Goal: Browse casually

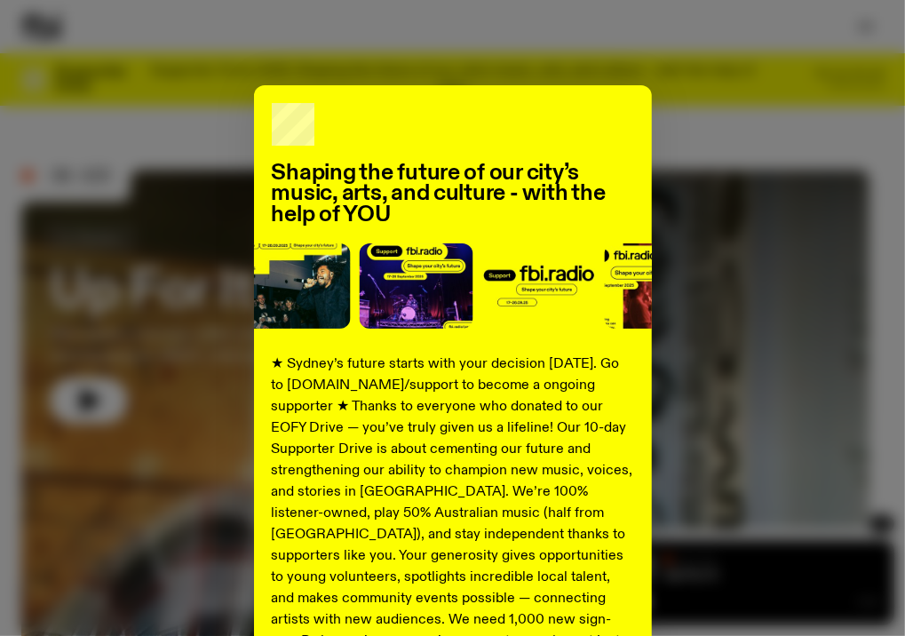
click at [94, 397] on div "Shaping the future of our city’s music, arts, and culture - with the help of YO…" at bounding box center [452, 450] width 862 height 730
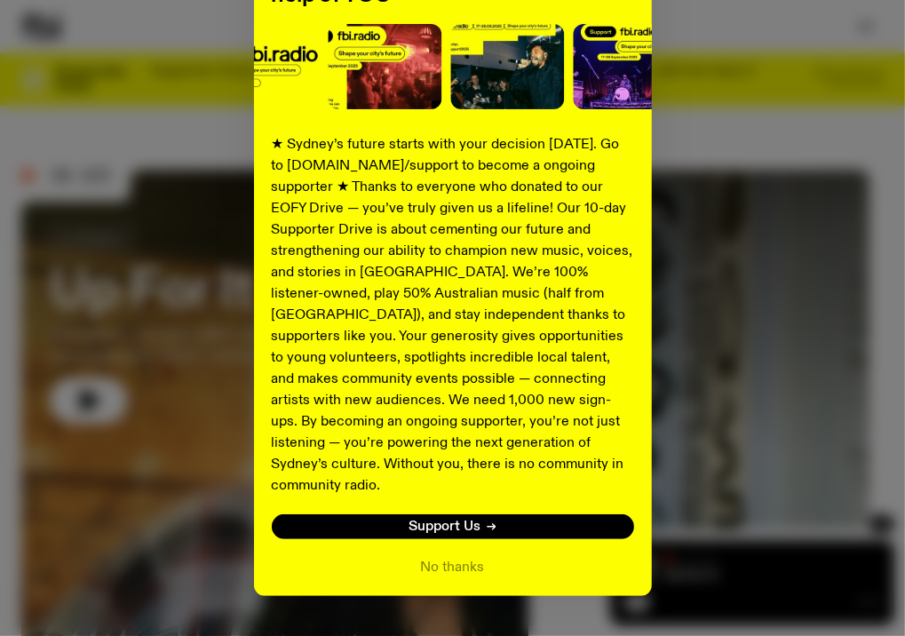
scroll to position [243, 0]
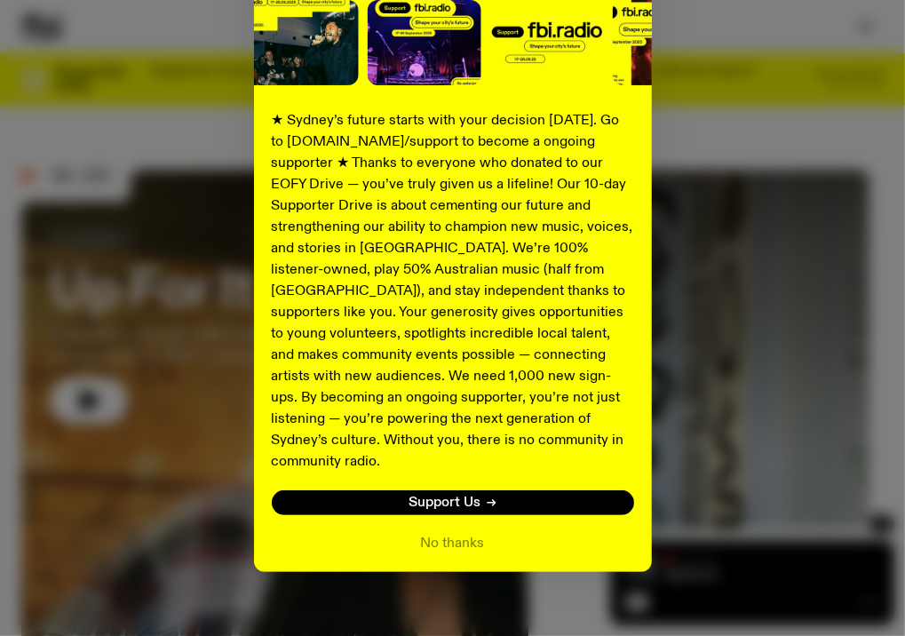
click at [744, 435] on div "Shaping the future of our city’s music, arts, and culture - with the help of YO…" at bounding box center [452, 207] width 862 height 730
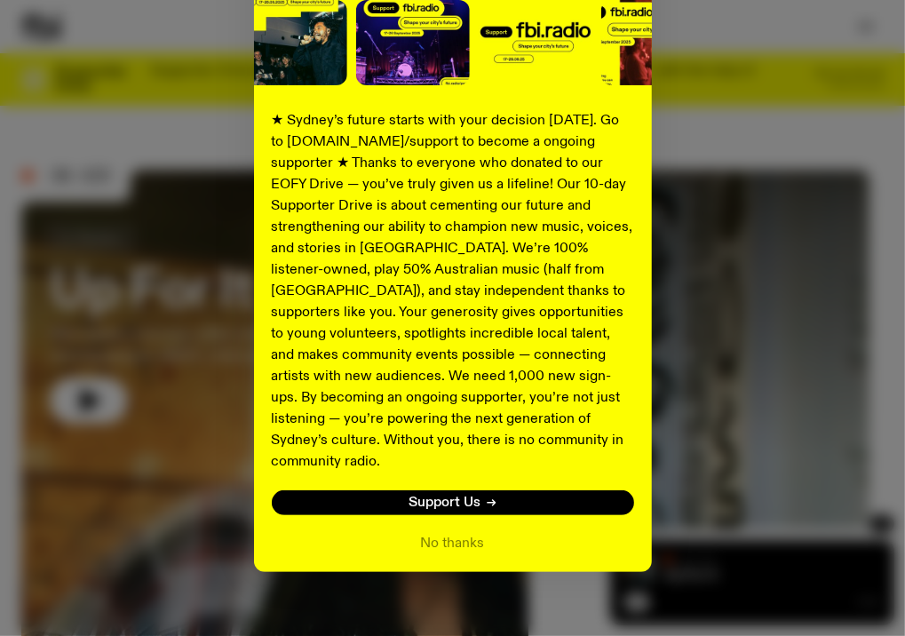
click at [744, 435] on div "Shaping the future of our city’s music, arts, and culture - with the help of YO…" at bounding box center [452, 207] width 862 height 730
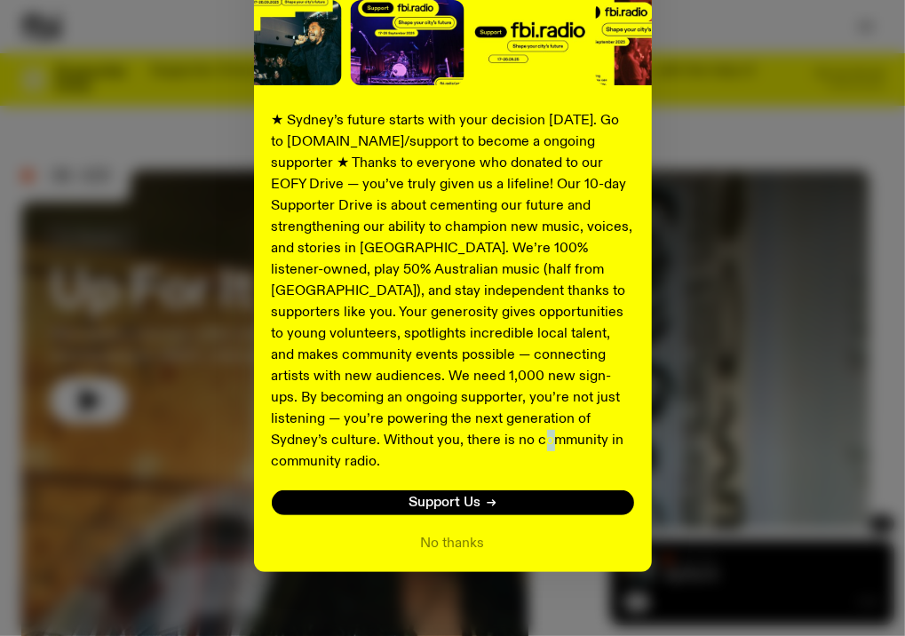
click at [744, 435] on div "Shaping the future of our city’s music, arts, and culture - with the help of YO…" at bounding box center [452, 207] width 862 height 730
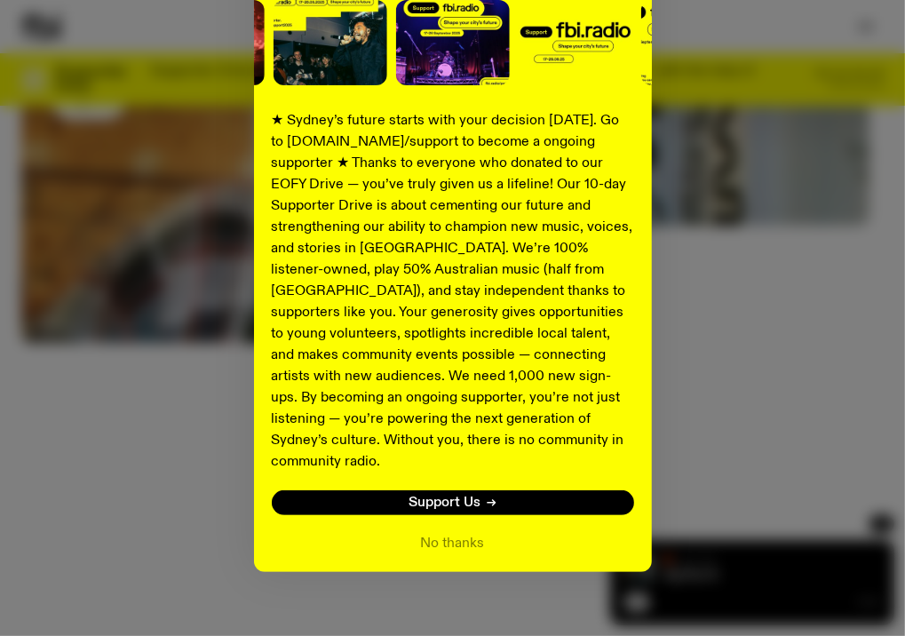
scroll to position [290, 0]
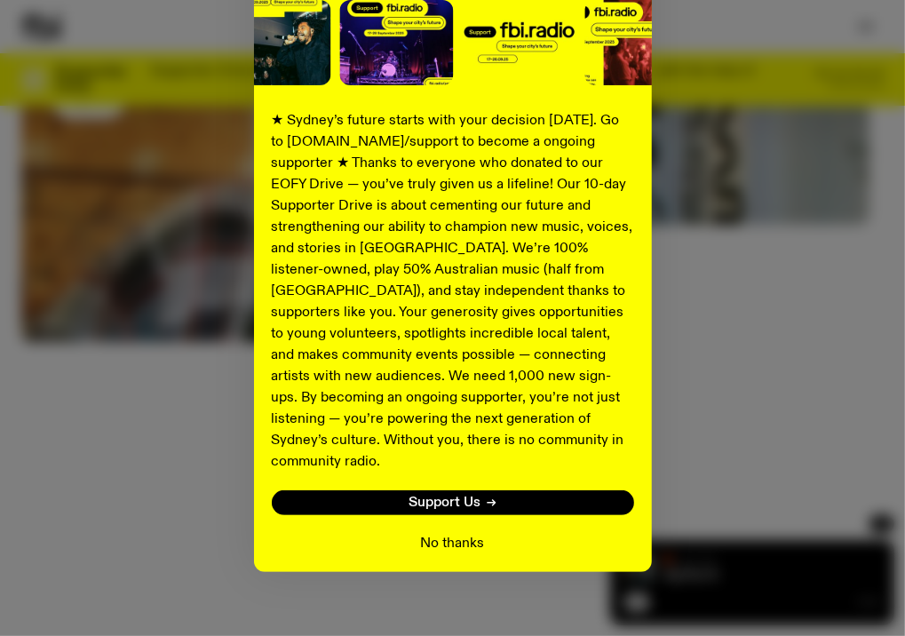
click at [442, 533] on button "No thanks" at bounding box center [453, 543] width 64 height 21
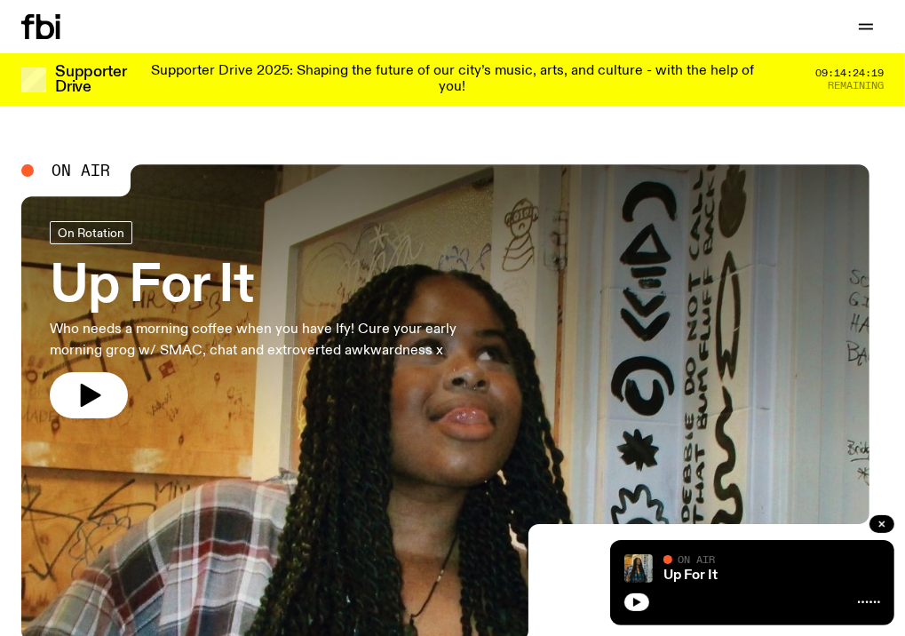
scroll to position [0, 0]
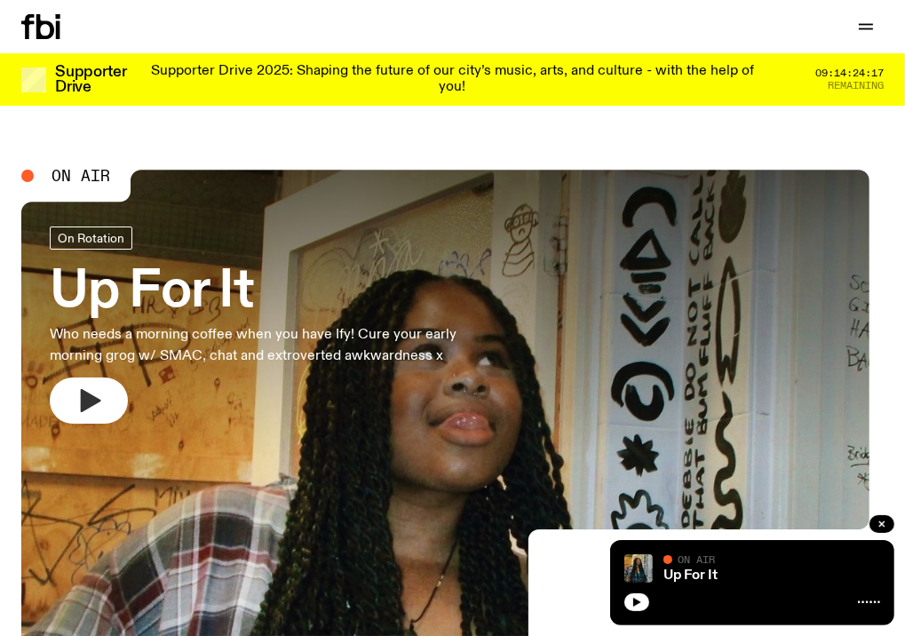
click at [103, 394] on icon "button" at bounding box center [89, 400] width 28 height 28
